Goal: Task Accomplishment & Management: Manage account settings

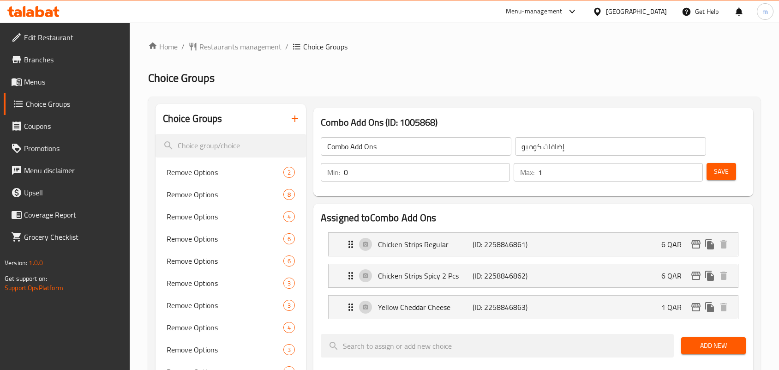
scroll to position [115, 0]
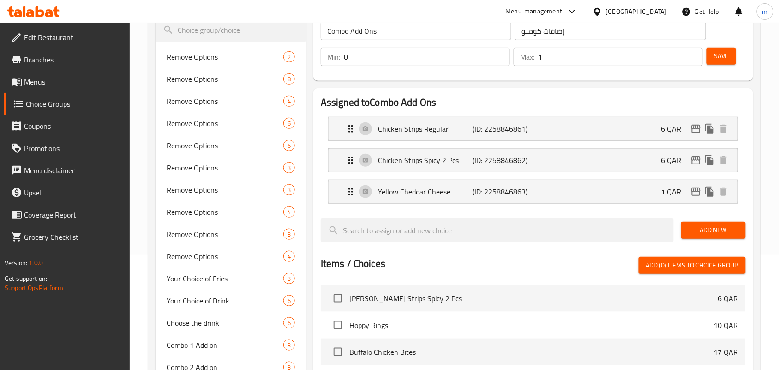
click at [655, 11] on div "Qatar" at bounding box center [636, 11] width 61 height 10
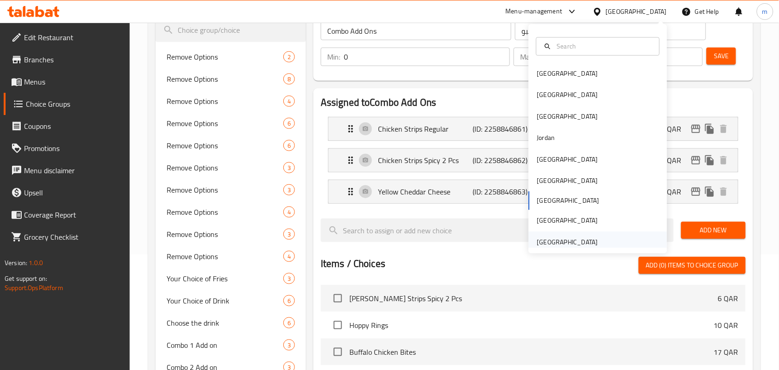
click at [571, 243] on div "[GEOGRAPHIC_DATA]" at bounding box center [567, 242] width 61 height 10
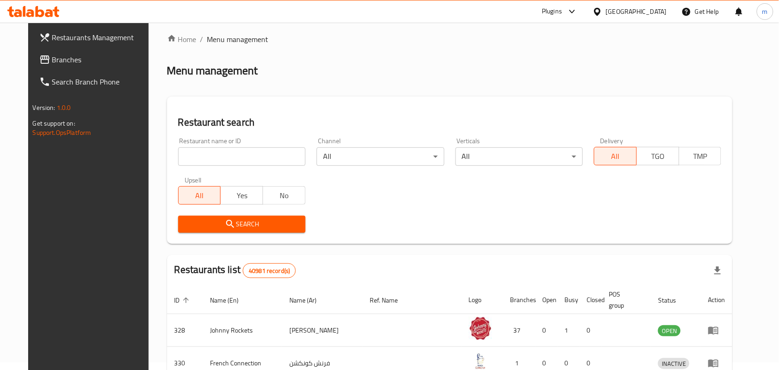
scroll to position [115, 0]
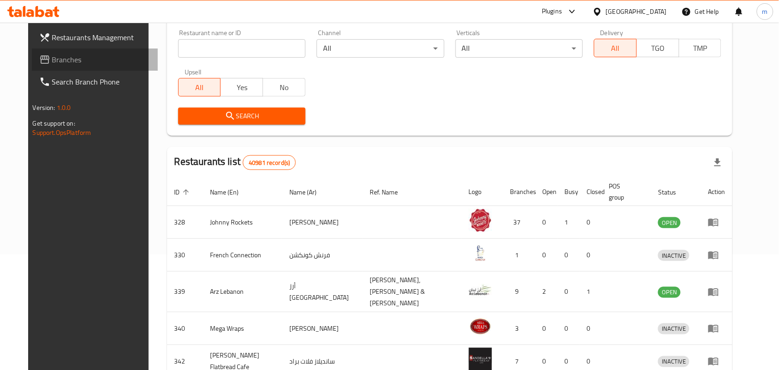
click at [60, 64] on span "Branches" at bounding box center [101, 59] width 99 height 11
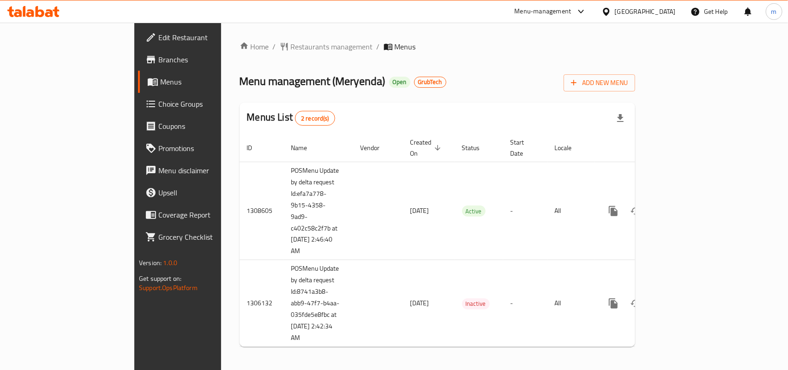
click at [586, 95] on div "Home / Restaurants management / Menus Menu management ( Meryenda ) Open GrubTec…" at bounding box center [438, 197] width 396 height 313
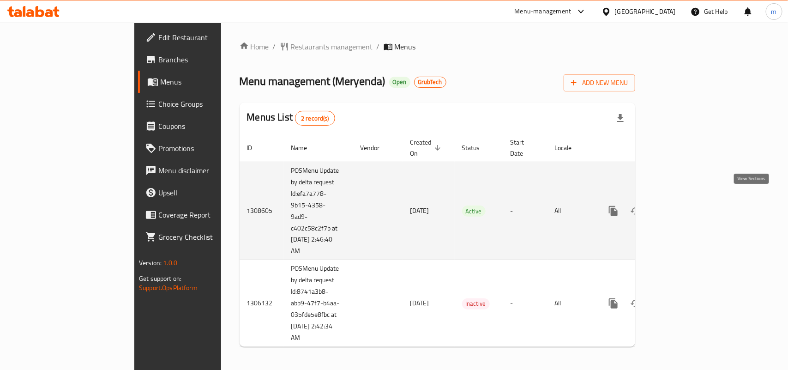
click at [691, 202] on link "enhanced table" at bounding box center [680, 211] width 22 height 22
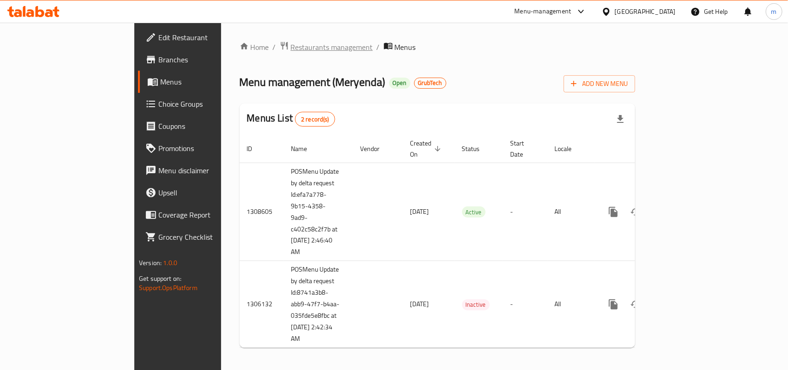
click at [291, 42] on span "Restaurants management" at bounding box center [332, 47] width 82 height 11
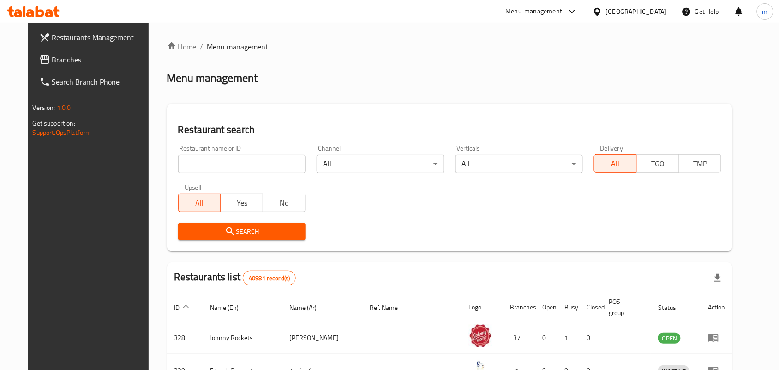
click at [275, 163] on input "search" at bounding box center [241, 164] width 127 height 18
paste input "703787"
type input "703787"
click at [241, 231] on span "Search" at bounding box center [242, 232] width 113 height 12
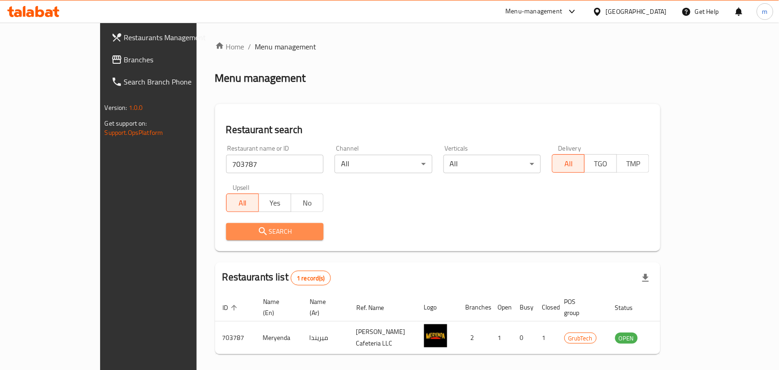
click at [247, 236] on span "Search" at bounding box center [275, 232] width 83 height 12
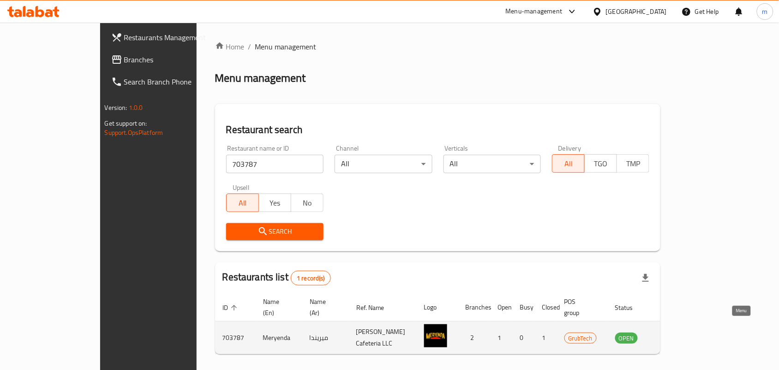
click at [675, 332] on icon "enhanced table" at bounding box center [669, 337] width 11 height 11
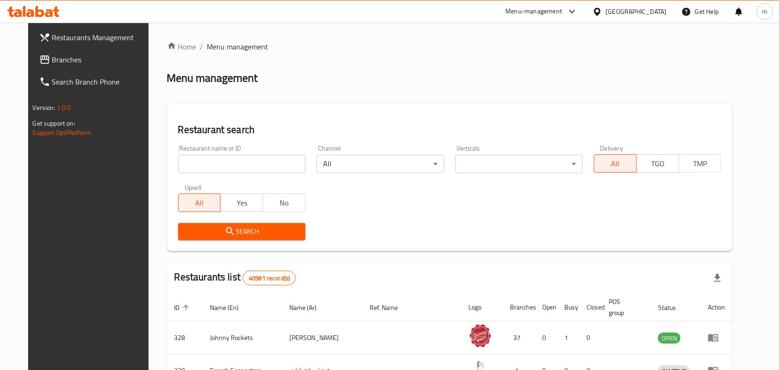
click at [220, 158] on input "search" at bounding box center [241, 164] width 127 height 18
paste input "703787"
type input "703787"
click at [225, 229] on icon "submit" at bounding box center [230, 231] width 11 height 11
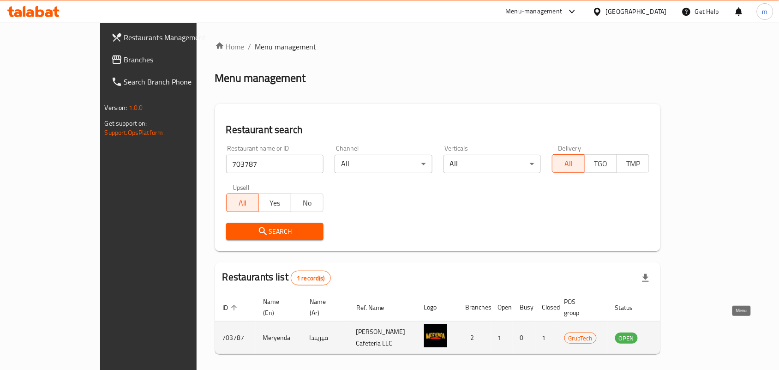
click at [675, 332] on icon "enhanced table" at bounding box center [669, 337] width 11 height 11
